Goal: Navigation & Orientation: Find specific page/section

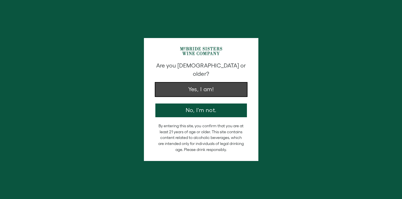
click at [196, 85] on button "Yes, I am!" at bounding box center [200, 90] width 91 height 14
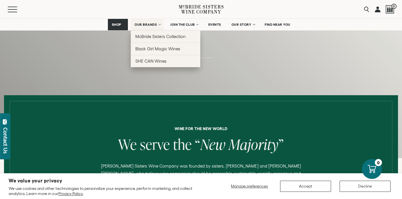
scroll to position [135, 0]
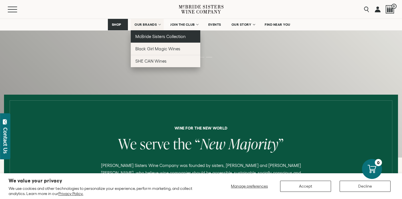
click at [145, 38] on span "McBride Sisters Collection" at bounding box center [160, 36] width 50 height 5
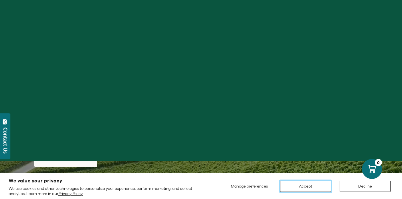
click at [295, 185] on button "Accept" at bounding box center [305, 186] width 51 height 11
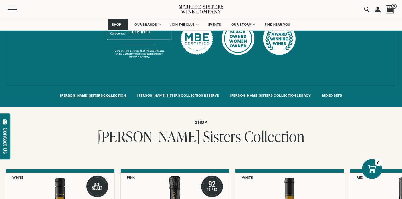
scroll to position [349, 0]
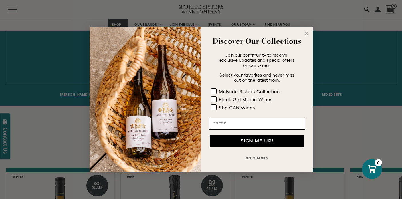
click at [306, 34] on icon "Close dialog" at bounding box center [306, 33] width 3 height 3
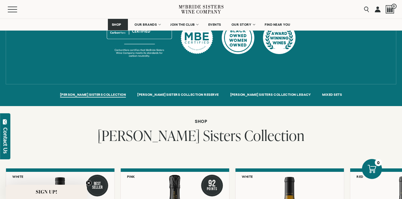
click at [89, 184] on icon "Close teaser" at bounding box center [89, 183] width 6 height 6
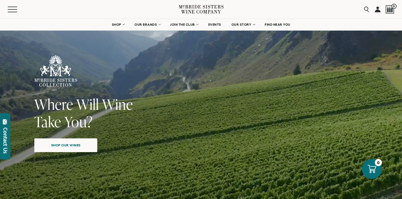
scroll to position [0, 0]
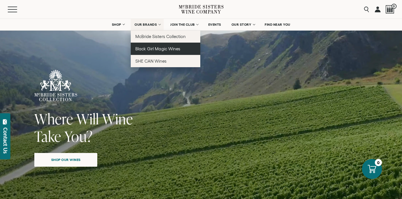
click at [139, 49] on span "Black Girl Magic Wines" at bounding box center [157, 48] width 45 height 5
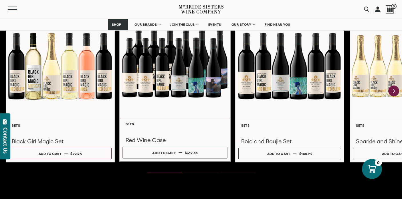
scroll to position [755, 0]
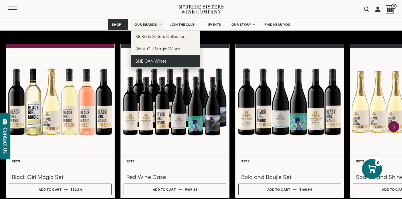
click at [149, 63] on span "SHE CAN Wines" at bounding box center [150, 61] width 31 height 5
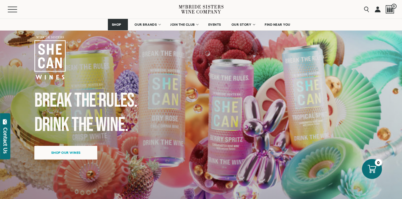
scroll to position [49, 0]
